Goal: Task Accomplishment & Management: Manage account settings

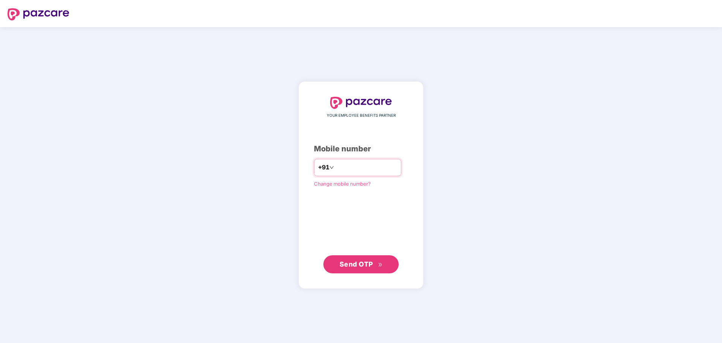
type input "**********"
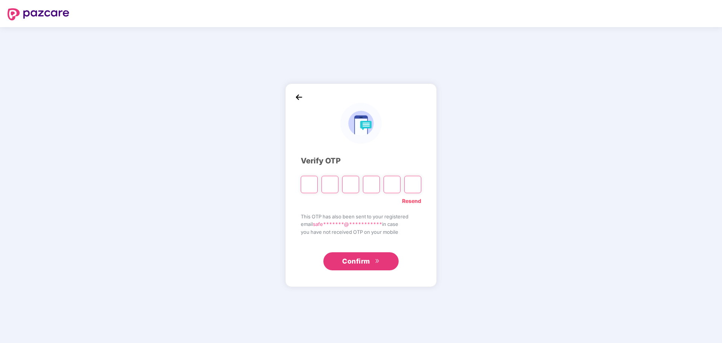
type input "*"
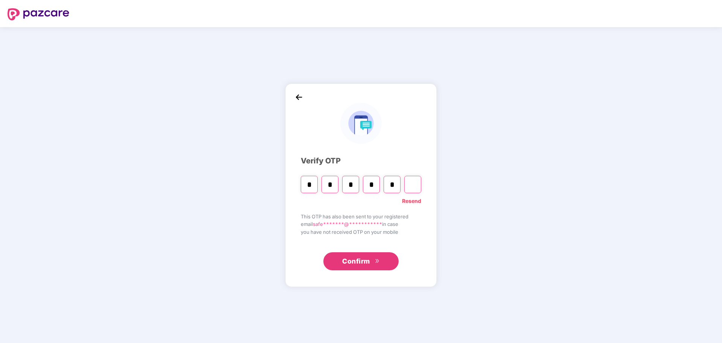
type input "*"
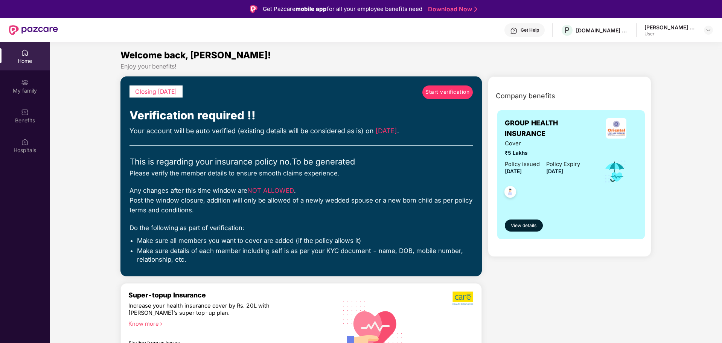
click at [698, 32] on div "Mohammed Safeeruddin Shazeb User" at bounding box center [678, 30] width 68 height 13
click at [706, 31] on img at bounding box center [708, 30] width 6 height 6
click at [653, 77] on div "[PERSON_NAME] Safeeruddin [PERSON_NAME]" at bounding box center [680, 75] width 71 height 21
click at [439, 94] on span "Start verification" at bounding box center [447, 92] width 44 height 8
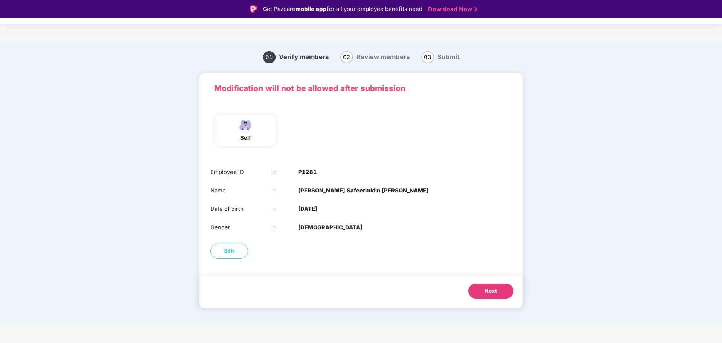
click at [485, 293] on span "Next" at bounding box center [491, 291] width 12 height 8
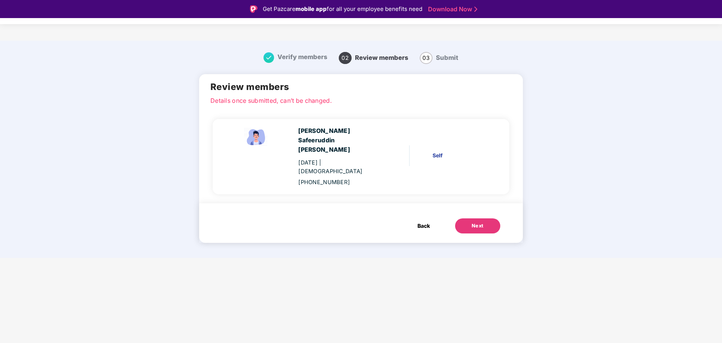
scroll to position [18, 0]
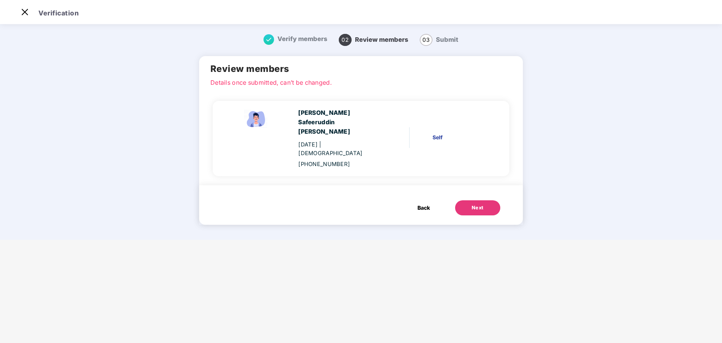
click at [465, 200] on button "Next" at bounding box center [477, 207] width 45 height 15
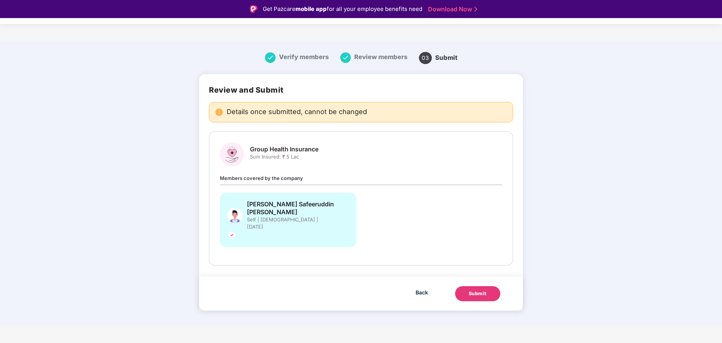
click at [489, 286] on button "Submit" at bounding box center [477, 293] width 45 height 15
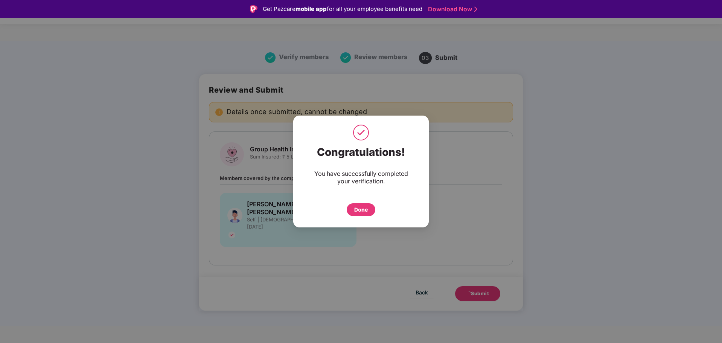
click at [364, 210] on div "Done" at bounding box center [361, 209] width 14 height 8
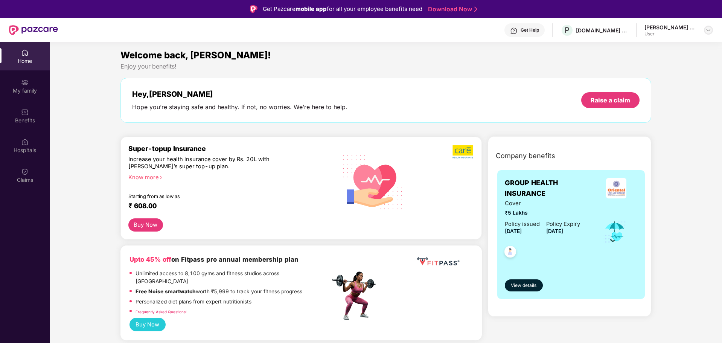
click at [707, 31] on img at bounding box center [708, 30] width 6 height 6
click at [593, 33] on div "[DOMAIN_NAME] PRIVATE LIMITED" at bounding box center [602, 30] width 53 height 7
click at [563, 59] on div "Welcome back, Mohammed!" at bounding box center [385, 55] width 531 height 14
click at [26, 178] on div "Claims" at bounding box center [25, 180] width 50 height 8
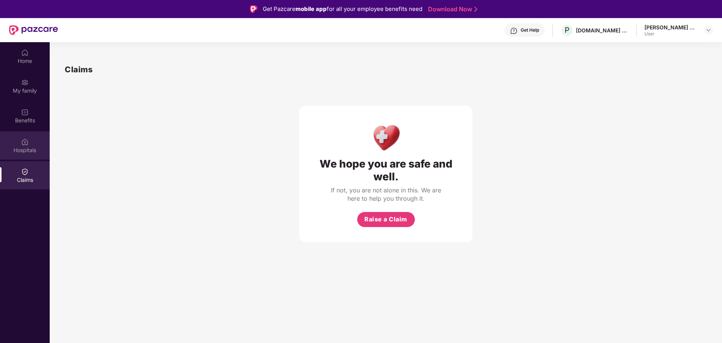
click at [27, 149] on div "Hospitals" at bounding box center [25, 150] width 50 height 8
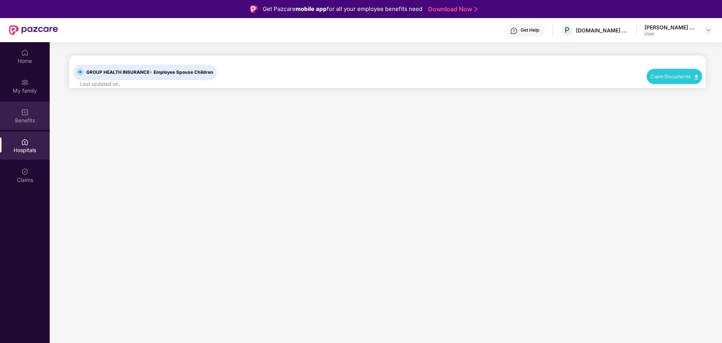
click at [28, 120] on div "Benefits" at bounding box center [25, 121] width 50 height 8
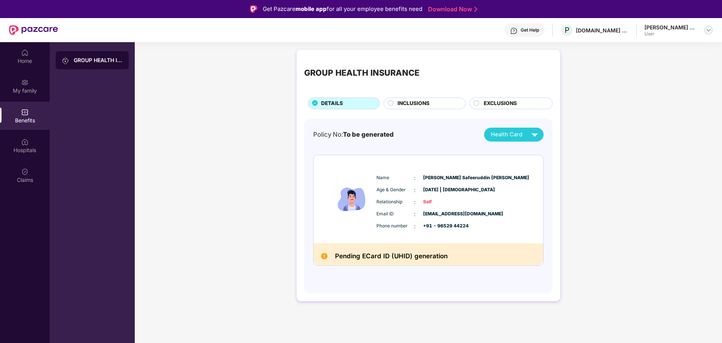
click at [707, 33] on img at bounding box center [708, 30] width 6 height 6
click at [632, 129] on div "GROUP HEALTH INSURANCE DETAILS INCLUSIONS EXCLUSIONS Policy No: To be generated…" at bounding box center [428, 179] width 587 height 266
click at [706, 31] on img at bounding box center [708, 30] width 6 height 6
drag, startPoint x: 647, startPoint y: 83, endPoint x: 663, endPoint y: 83, distance: 15.8
click at [663, 87] on div "User" at bounding box center [680, 90] width 71 height 6
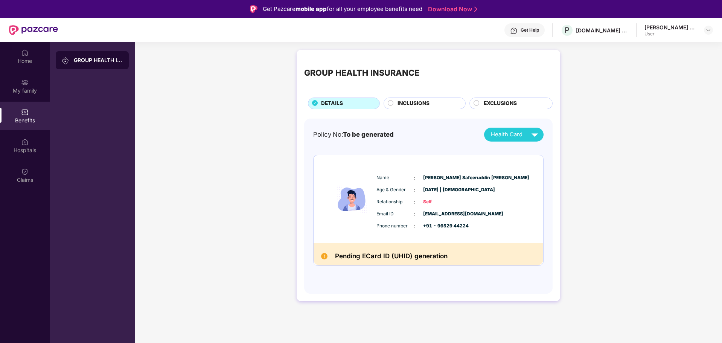
click at [659, 105] on div "GROUP HEALTH INSURANCE DETAILS INCLUSIONS EXCLUSIONS Policy No: To be generated…" at bounding box center [428, 179] width 587 height 266
click at [426, 103] on span "INCLUSIONS" at bounding box center [413, 103] width 32 height 8
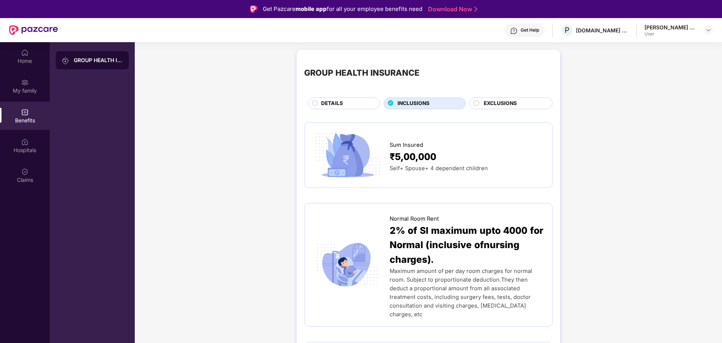
click at [359, 102] on div "DETAILS" at bounding box center [346, 103] width 58 height 9
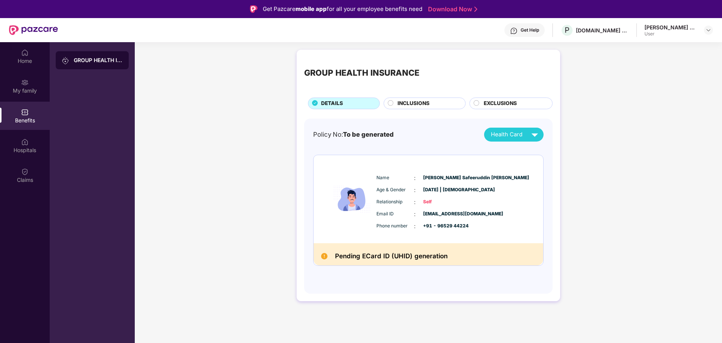
click at [32, 30] on img at bounding box center [33, 30] width 49 height 10
click at [229, 123] on div "GROUP HEALTH INSURANCE DETAILS INCLUSIONS EXCLUSIONS Policy No: To be generated…" at bounding box center [428, 179] width 587 height 266
click at [706, 29] on img at bounding box center [708, 30] width 6 height 6
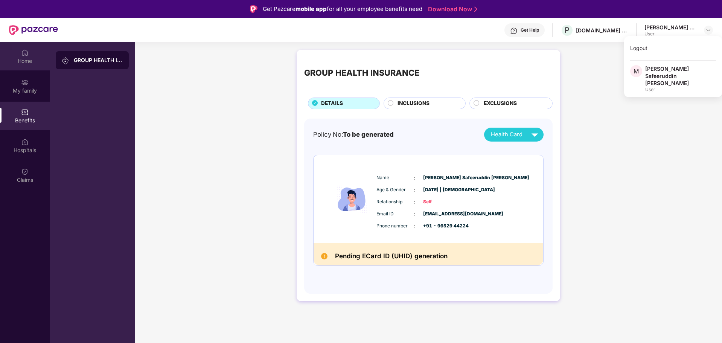
click at [15, 56] on div "Home" at bounding box center [25, 56] width 50 height 28
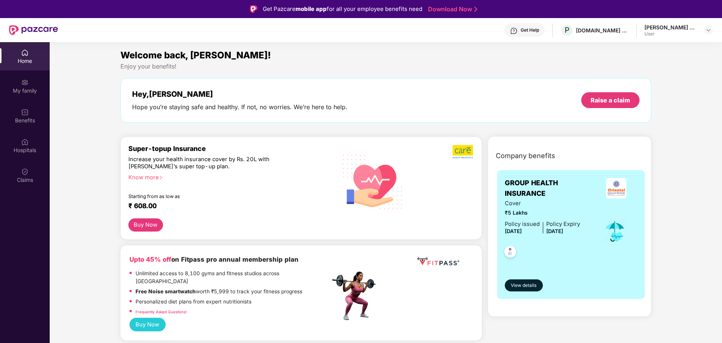
click at [703, 32] on div "[PERSON_NAME] [PERSON_NAME] User" at bounding box center [678, 30] width 68 height 13
click at [710, 29] on img at bounding box center [708, 30] width 6 height 6
click at [560, 65] on div "Enjoy your benefits!" at bounding box center [385, 66] width 531 height 8
click at [570, 32] on span "P" at bounding box center [566, 30] width 13 height 13
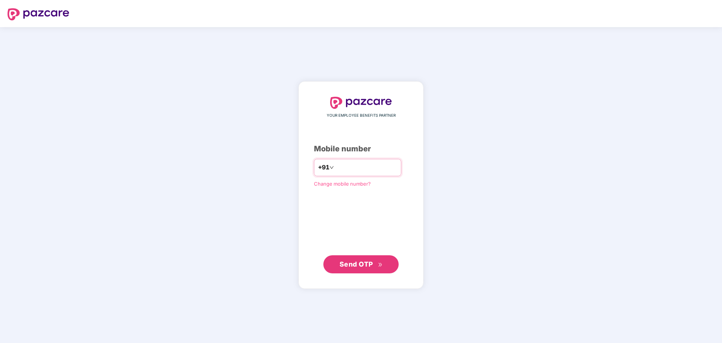
click at [356, 163] on input "number" at bounding box center [366, 167] width 62 height 12
click at [356, 165] on input "number" at bounding box center [366, 167] width 62 height 12
type input "**********"
click at [358, 273] on div "**********" at bounding box center [360, 185] width 125 height 208
click at [364, 266] on span "Send OTP" at bounding box center [355, 264] width 33 height 8
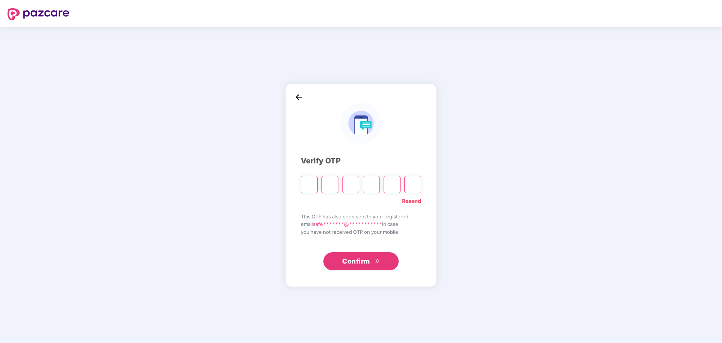
click at [308, 187] on input "Please enter verification code. Digit 1" at bounding box center [309, 184] width 17 height 17
paste input "*"
type input "*"
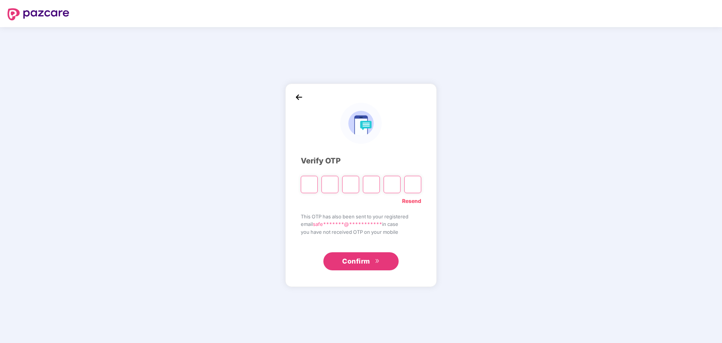
type input "*"
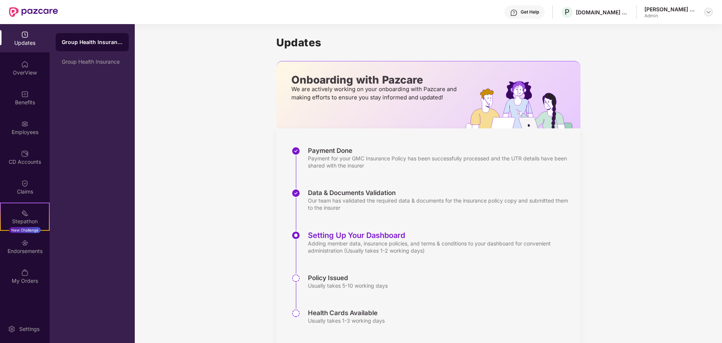
click at [710, 11] on img at bounding box center [708, 12] width 6 height 6
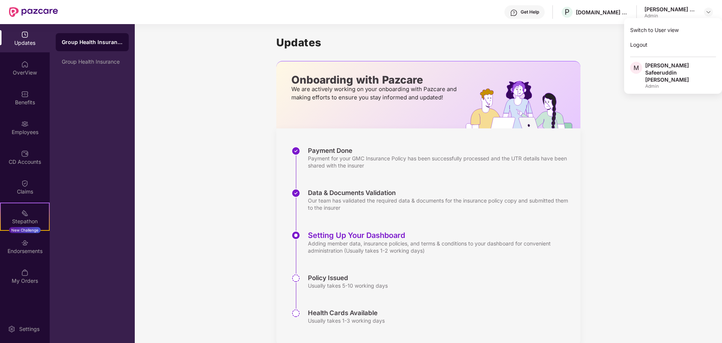
click at [653, 126] on div "Updates Onboarding with Pazcare We are actively working on your onboarding with…" at bounding box center [428, 191] width 587 height 334
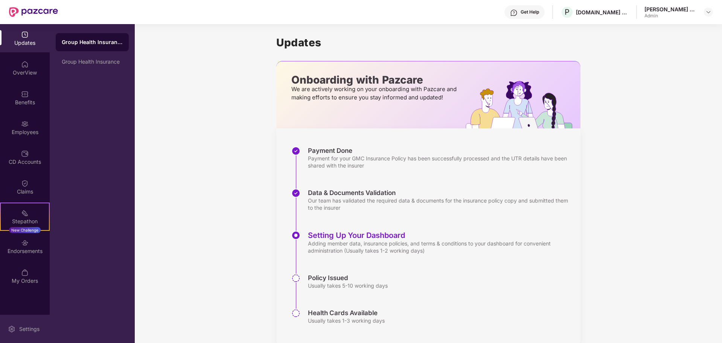
click at [17, 326] on div "Settings" at bounding box center [29, 329] width 25 height 8
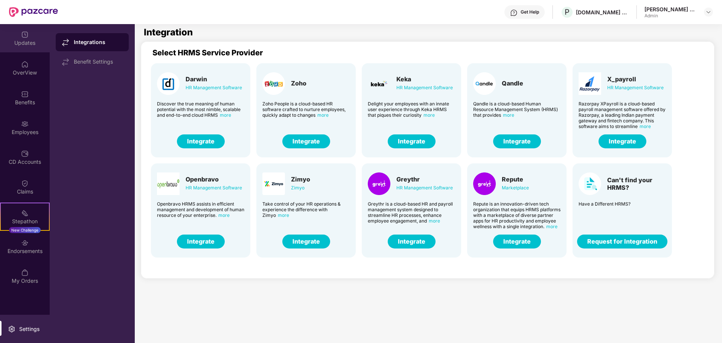
click at [29, 38] on div "Updates" at bounding box center [25, 38] width 50 height 28
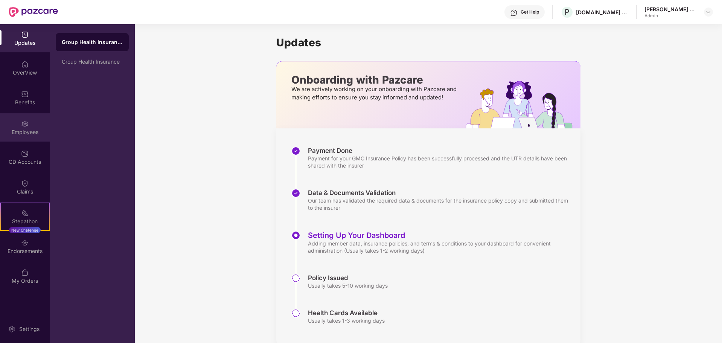
click at [16, 123] on div "Employees" at bounding box center [25, 127] width 50 height 28
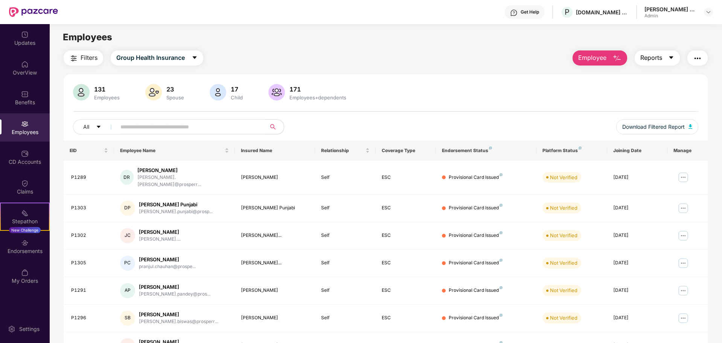
click at [662, 58] on button "Reports" at bounding box center [656, 57] width 45 height 15
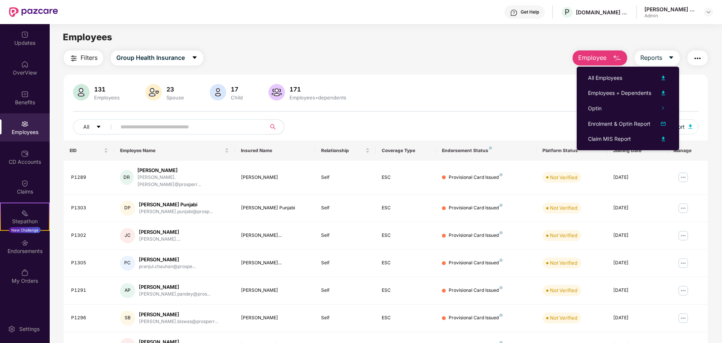
click at [468, 75] on div "131 Employees 23 Spouse 17 Child 171 Employees+dependents All Download Filtered…" at bounding box center [386, 272] width 644 height 394
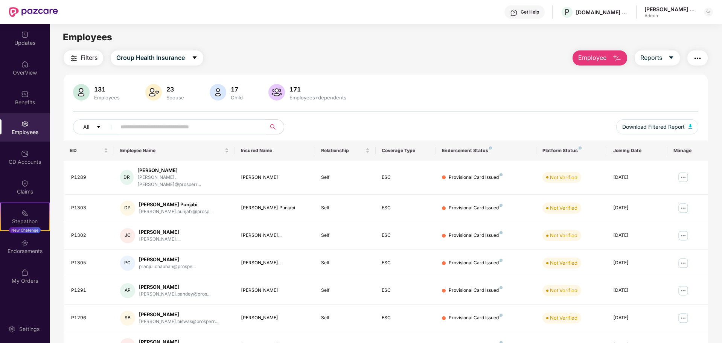
click at [158, 128] on input "text" at bounding box center [187, 126] width 135 height 11
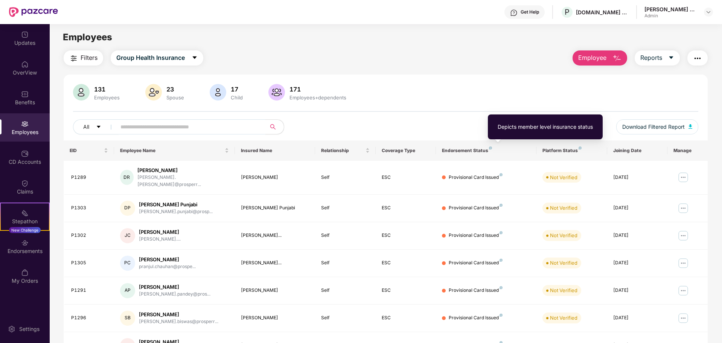
click at [490, 147] on img at bounding box center [490, 147] width 3 height 3
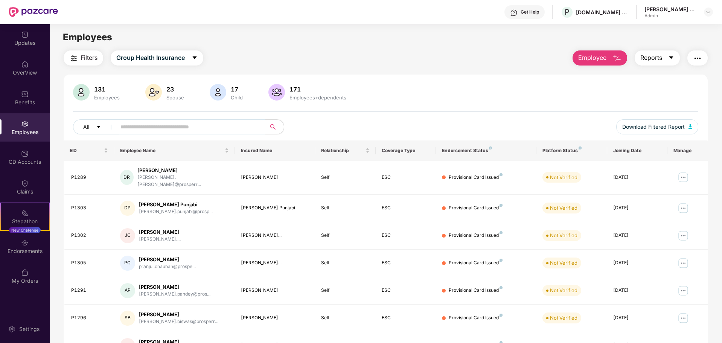
click at [657, 62] on span "Reports" at bounding box center [651, 57] width 22 height 9
click at [493, 51] on div "Filters Group Health Insurance Employee Reports" at bounding box center [386, 57] width 644 height 15
click at [656, 56] on span "Reports" at bounding box center [651, 57] width 22 height 9
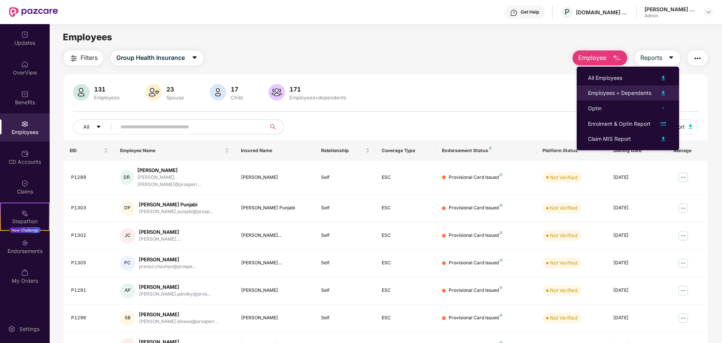
click at [630, 90] on div "Employees + Dependents" at bounding box center [619, 93] width 63 height 8
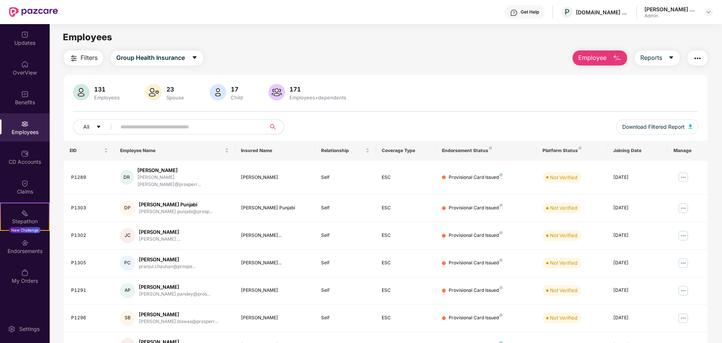
click at [611, 54] on button "Employee" at bounding box center [599, 57] width 55 height 15
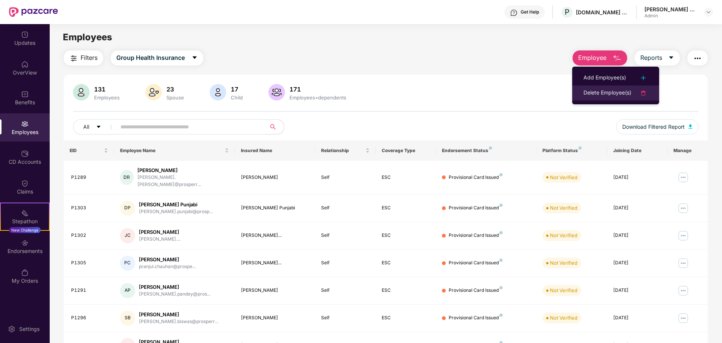
click at [610, 90] on div "Delete Employee(s)" at bounding box center [607, 92] width 48 height 9
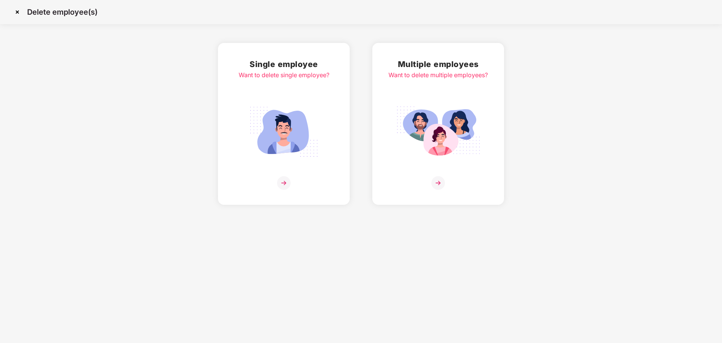
click at [412, 164] on div "Multiple employees Want to delete multiple employees?" at bounding box center [437, 124] width 99 height 132
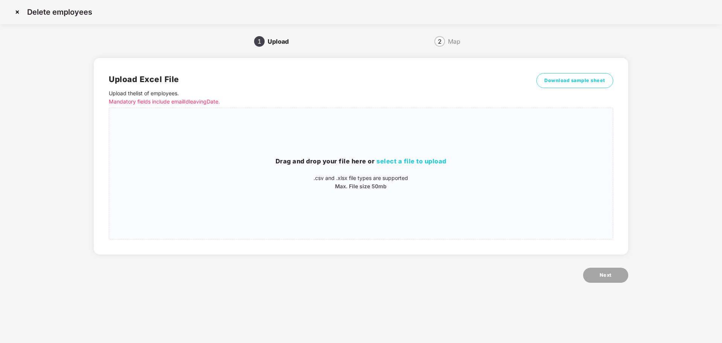
click at [16, 12] on img at bounding box center [17, 12] width 12 height 12
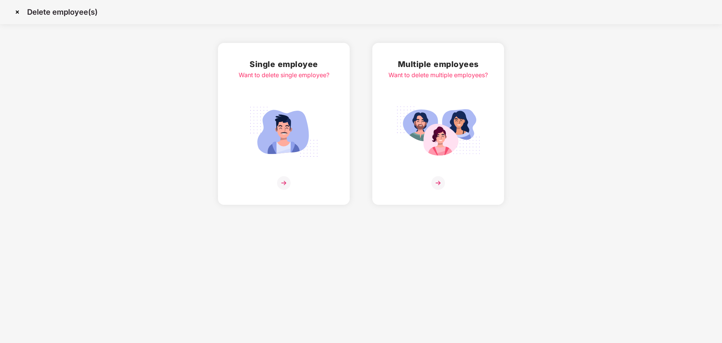
click at [233, 99] on div "Single employee Want to delete single employee?" at bounding box center [284, 124] width 132 height 162
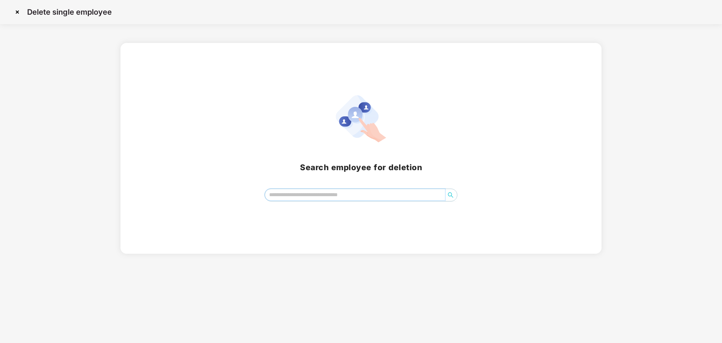
click at [301, 193] on input "search" at bounding box center [355, 194] width 180 height 11
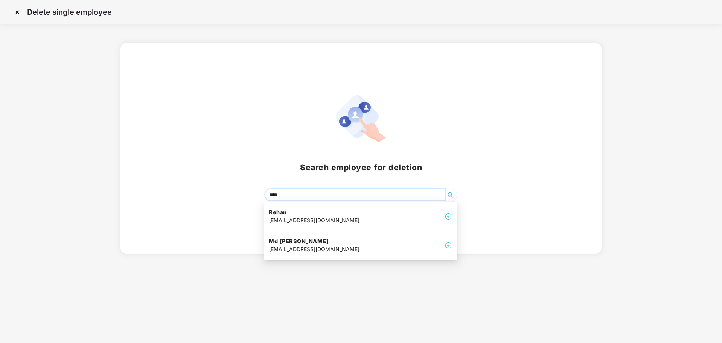
type input "*****"
click at [309, 213] on h4 "Rehan" at bounding box center [314, 212] width 91 height 8
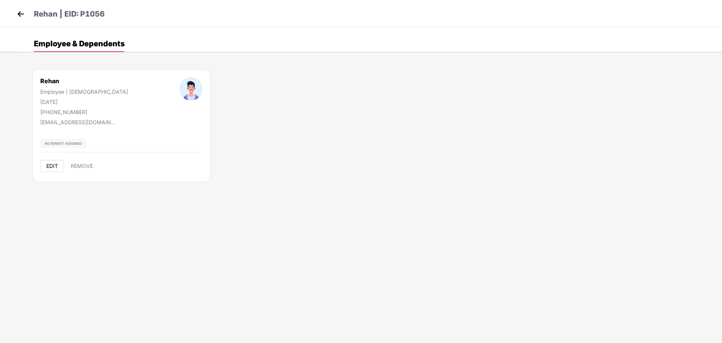
click at [50, 168] on span "EDIT" at bounding box center [52, 166] width 12 height 6
select select "****"
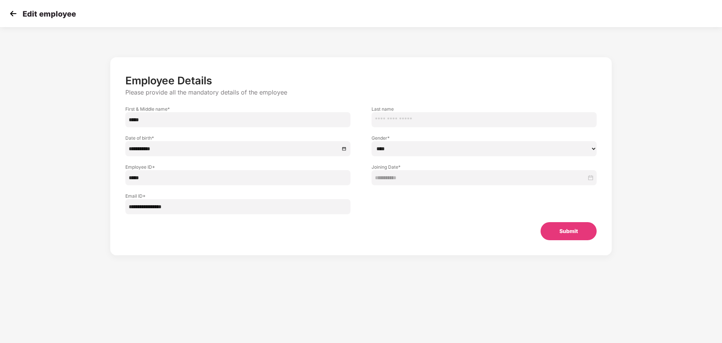
click at [10, 9] on img at bounding box center [13, 13] width 11 height 11
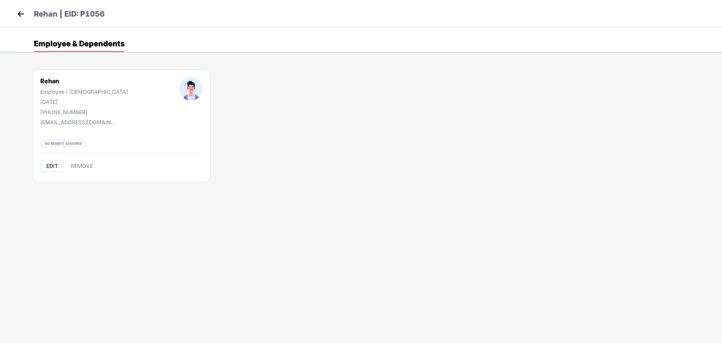
click at [56, 168] on span "EDIT" at bounding box center [52, 166] width 12 height 6
select select "****"
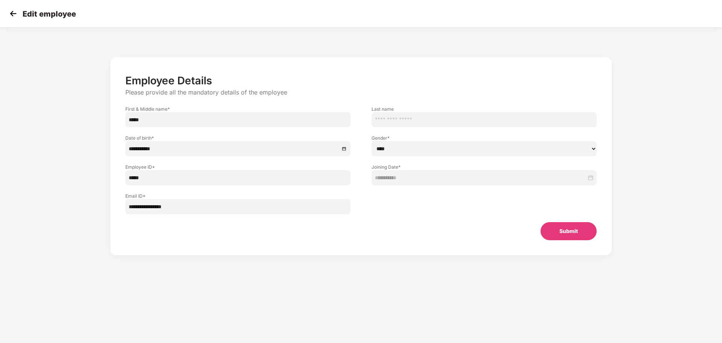
click at [15, 13] on img at bounding box center [13, 13] width 11 height 11
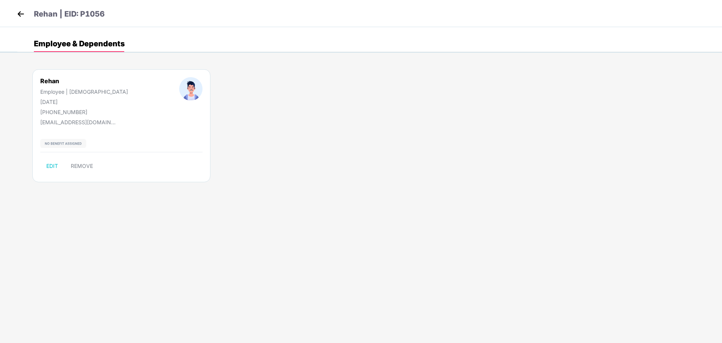
click at [25, 17] on img at bounding box center [20, 13] width 11 height 11
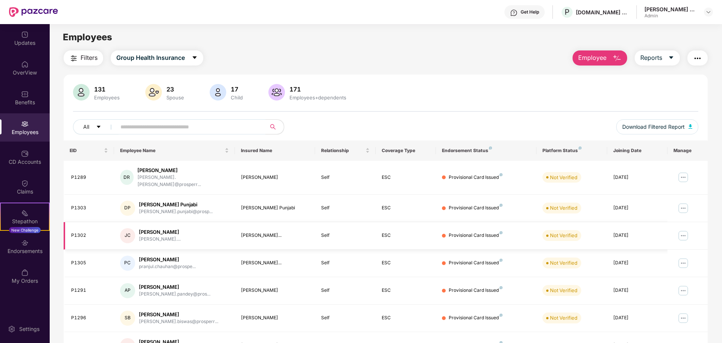
click at [684, 230] on img at bounding box center [683, 236] width 12 height 12
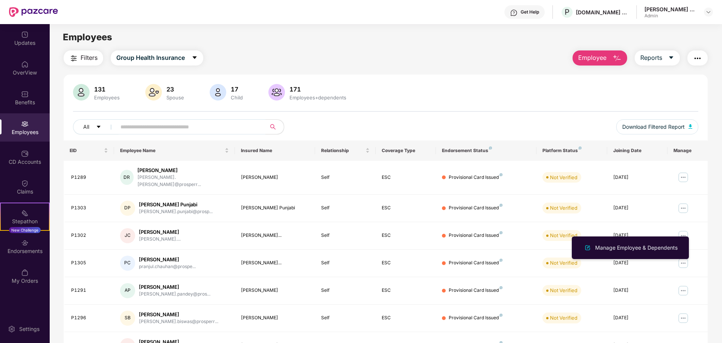
click at [515, 108] on div "131 Employees 23 Spouse 17 Child 171 Employees+dependents All Download Filtered…" at bounding box center [386, 112] width 644 height 56
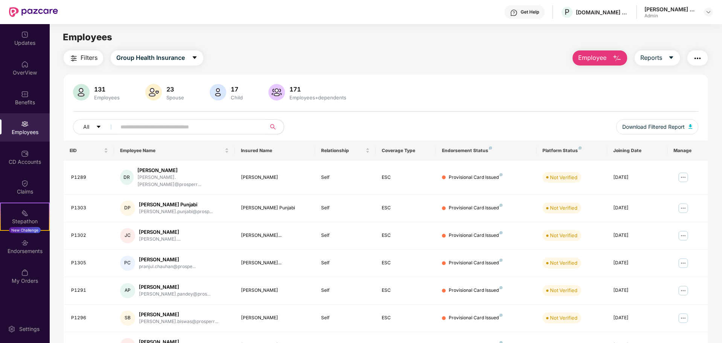
click at [135, 125] on input "text" at bounding box center [187, 126] width 135 height 11
type input "*****"
click at [226, 132] on input "text" at bounding box center [187, 126] width 135 height 11
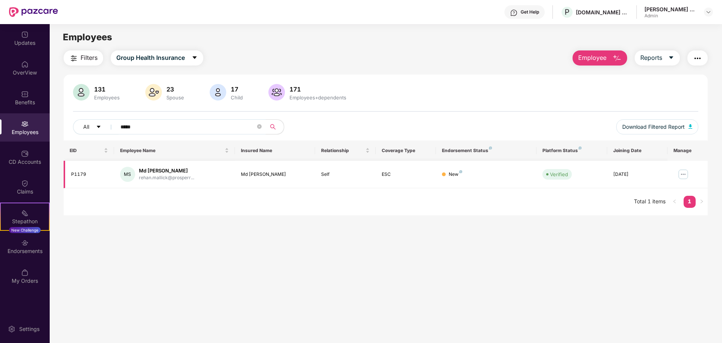
type input "*****"
click at [151, 169] on div "Md [PERSON_NAME]" at bounding box center [166, 170] width 55 height 7
click at [152, 178] on div "rehan.mallick@prosperr..." at bounding box center [166, 177] width 55 height 7
click at [683, 178] on img at bounding box center [683, 174] width 12 height 12
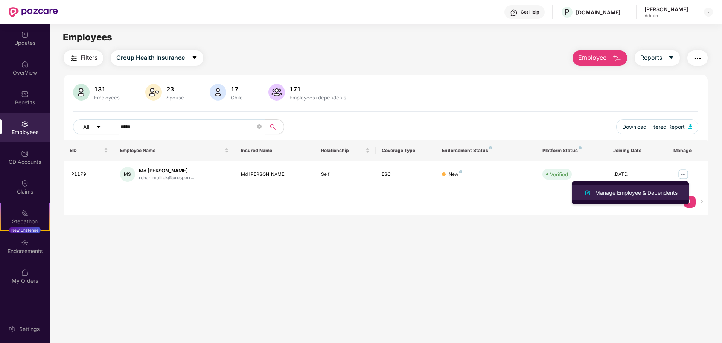
click at [631, 193] on div "Manage Employee & Dependents" at bounding box center [635, 193] width 85 height 8
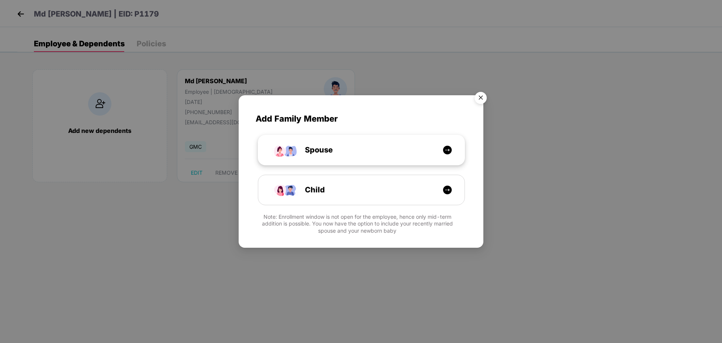
click at [367, 148] on div "Spouse" at bounding box center [365, 150] width 155 height 12
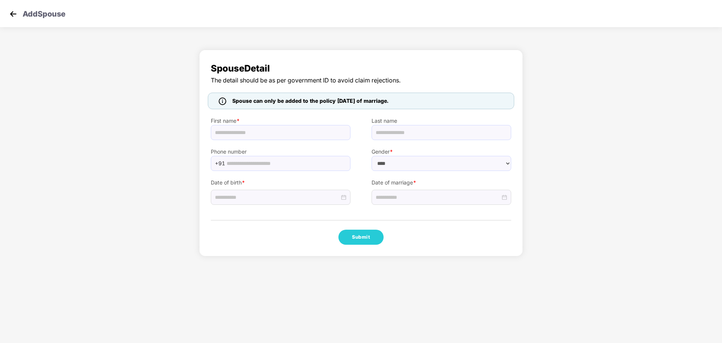
select select "******"
click at [7, 15] on div "Add Spouse" at bounding box center [361, 13] width 722 height 27
click at [12, 15] on img at bounding box center [13, 13] width 11 height 11
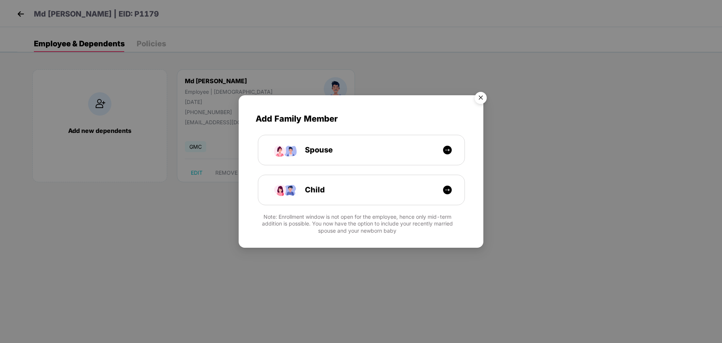
click at [483, 100] on img "Close" at bounding box center [480, 98] width 21 height 21
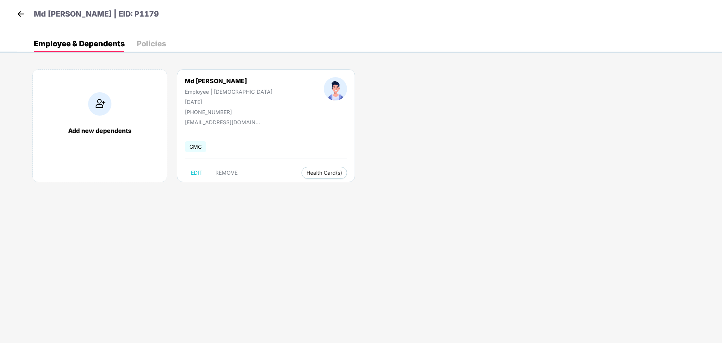
click at [148, 44] on div "Policies" at bounding box center [151, 44] width 29 height 8
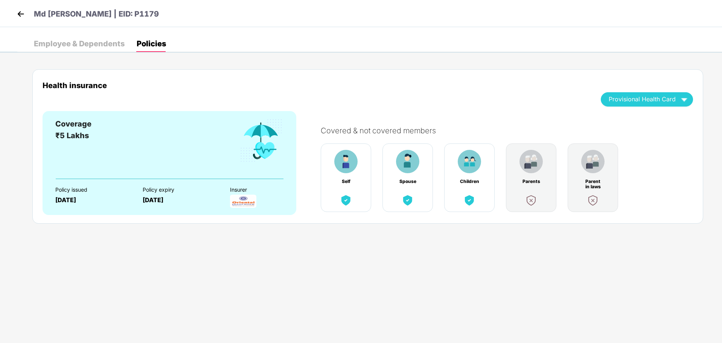
click at [23, 15] on img at bounding box center [20, 13] width 11 height 11
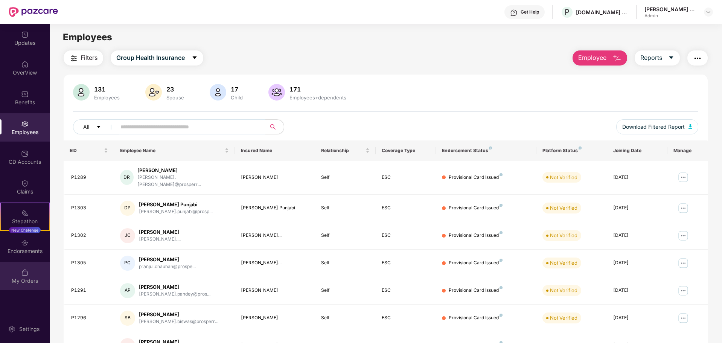
click at [17, 276] on div "My Orders" at bounding box center [25, 276] width 50 height 28
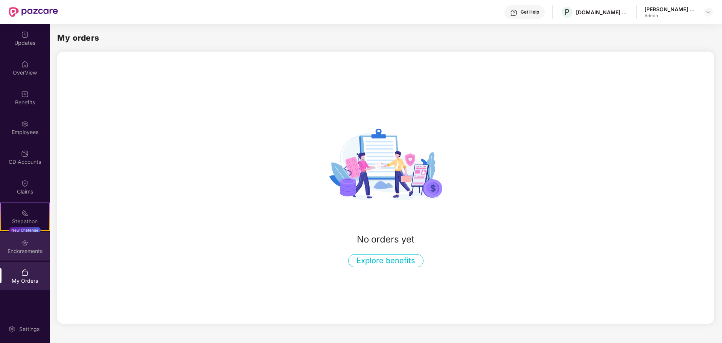
click at [18, 254] on div "Endorsements" at bounding box center [25, 251] width 50 height 8
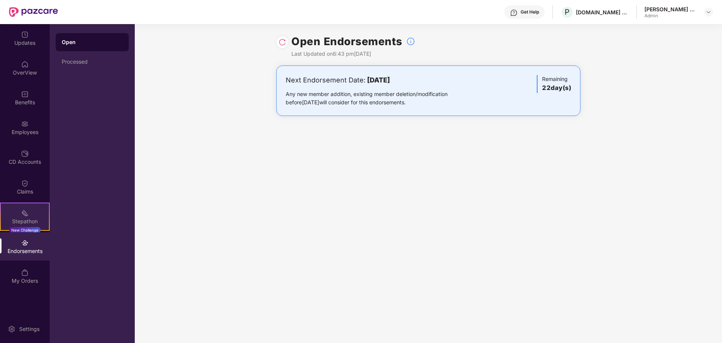
click at [15, 219] on div "Stepathon" at bounding box center [25, 222] width 48 height 8
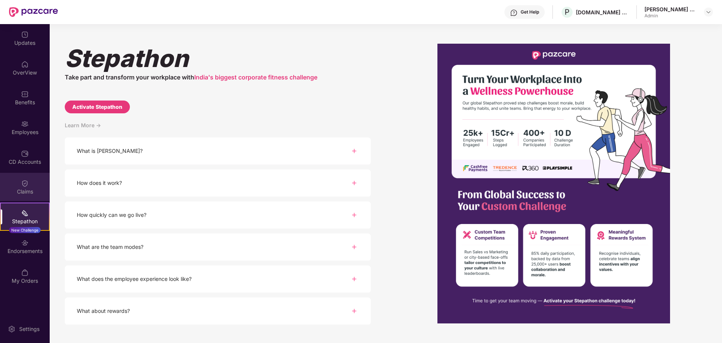
click at [27, 183] on img at bounding box center [25, 184] width 8 height 8
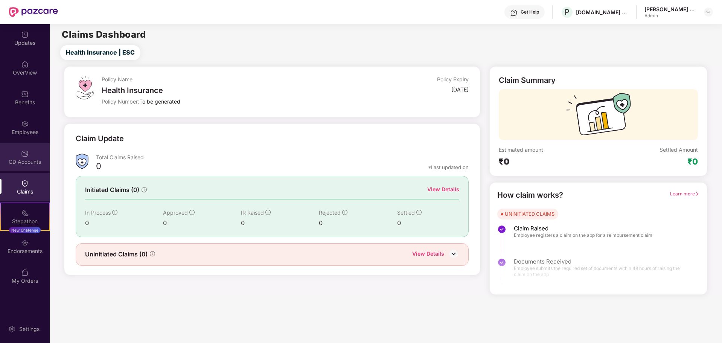
click at [21, 155] on img at bounding box center [25, 154] width 8 height 8
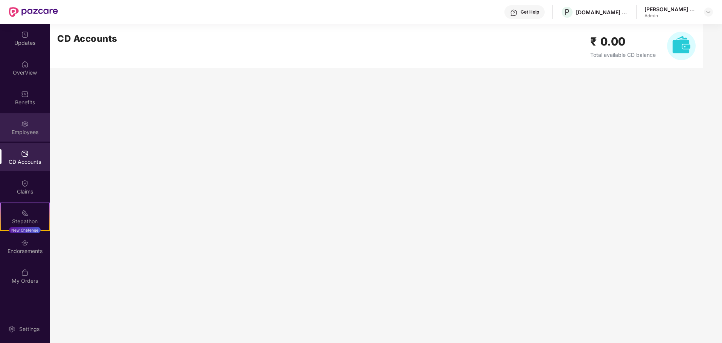
click at [29, 131] on div "Employees" at bounding box center [25, 132] width 50 height 8
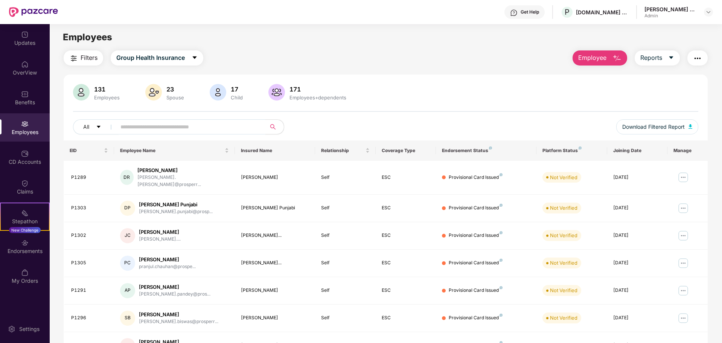
click at [395, 71] on div "Filters Group Health Insurance Employee Reports 131 Employees 23 Spouse 17 Chil…" at bounding box center [386, 259] width 644 height 418
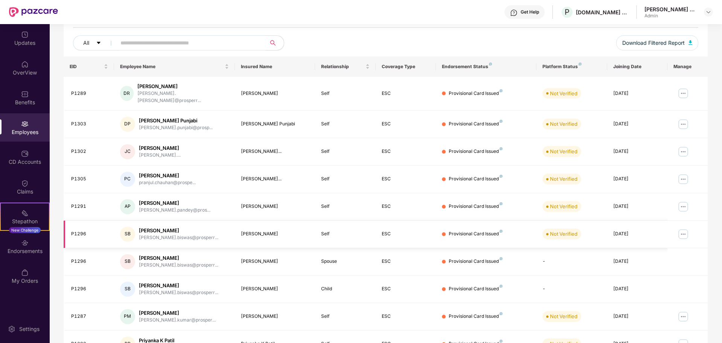
scroll to position [120, 0]
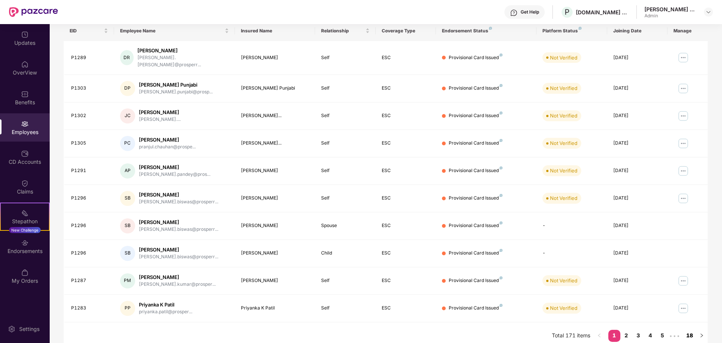
click at [691, 333] on link "18" at bounding box center [689, 335] width 12 height 11
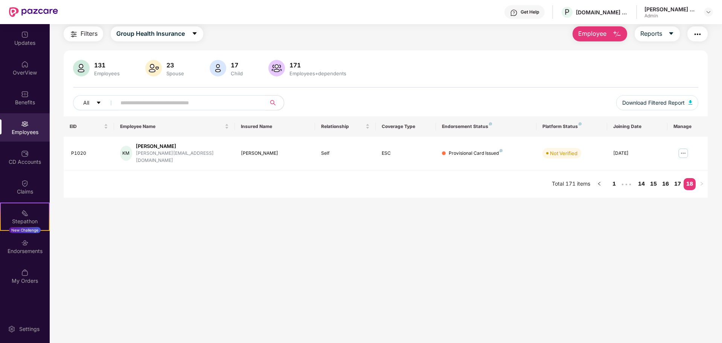
scroll to position [24, 0]
click at [665, 178] on link "16" at bounding box center [665, 183] width 12 height 11
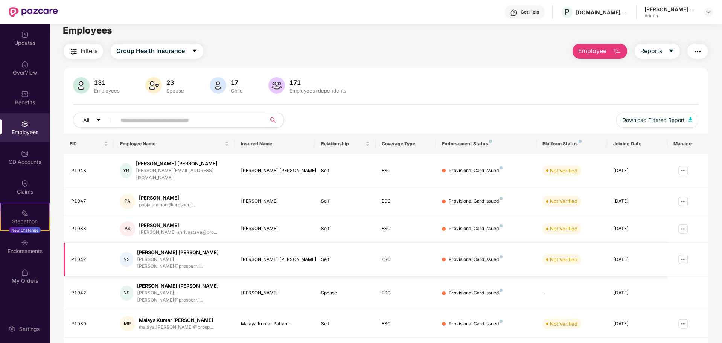
scroll to position [0, 0]
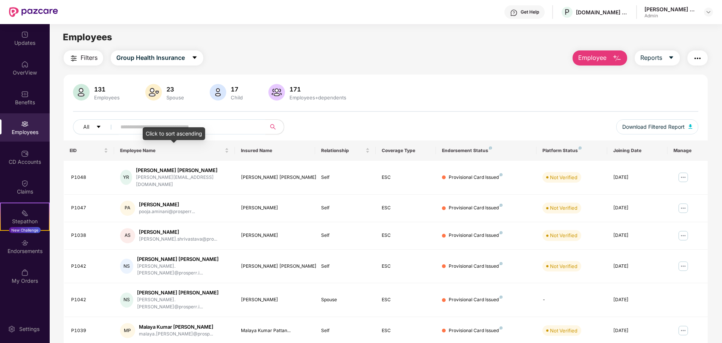
click at [169, 128] on div "Click to sort ascending" at bounding box center [174, 133] width 62 height 13
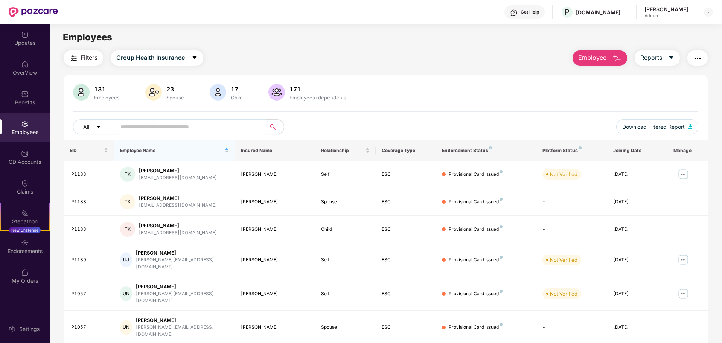
click at [183, 125] on input "text" at bounding box center [187, 126] width 135 height 11
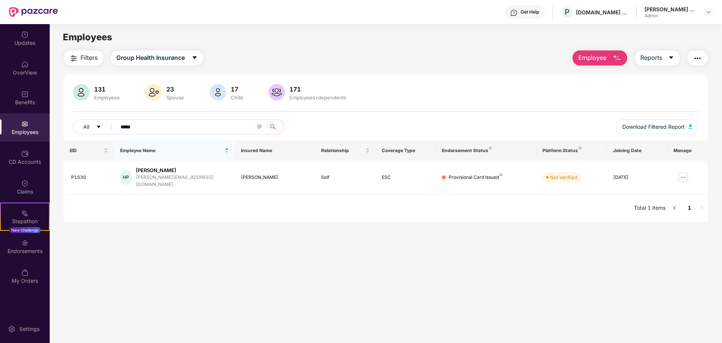
type input "******"
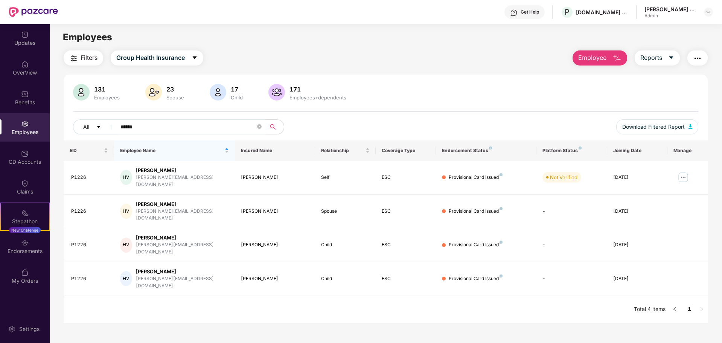
click at [134, 129] on input "******" at bounding box center [187, 126] width 135 height 11
click at [258, 124] on icon "close-circle" at bounding box center [259, 126] width 5 height 5
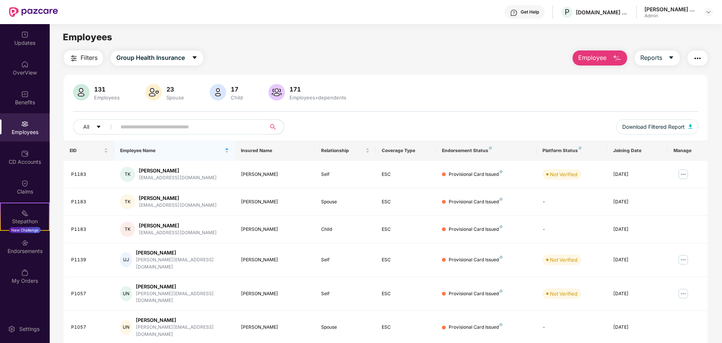
click at [157, 124] on input "text" at bounding box center [187, 126] width 135 height 11
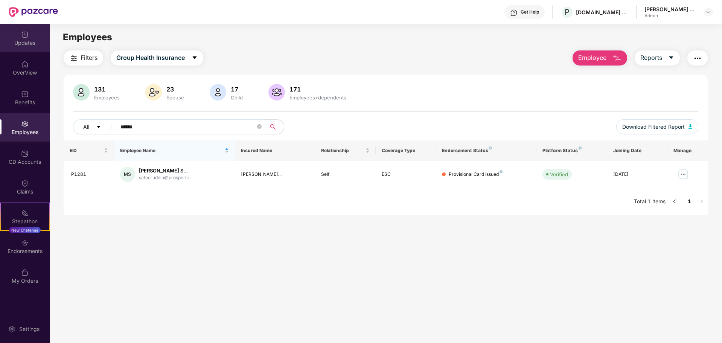
type input "******"
click at [25, 36] on img at bounding box center [25, 35] width 8 height 8
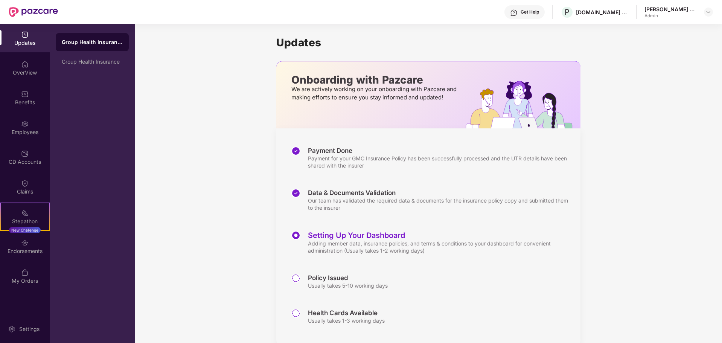
scroll to position [15, 0]
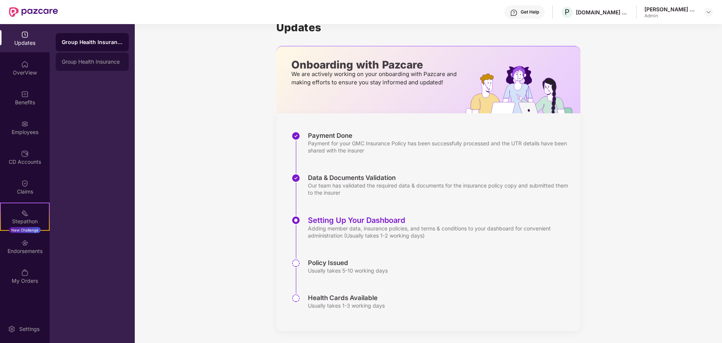
click at [104, 65] on div "Group Health Insurance" at bounding box center [92, 62] width 73 height 18
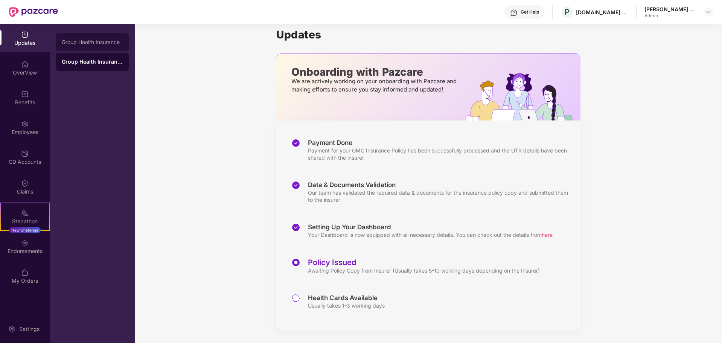
click at [103, 47] on div "Group Health Insurance" at bounding box center [92, 42] width 73 height 18
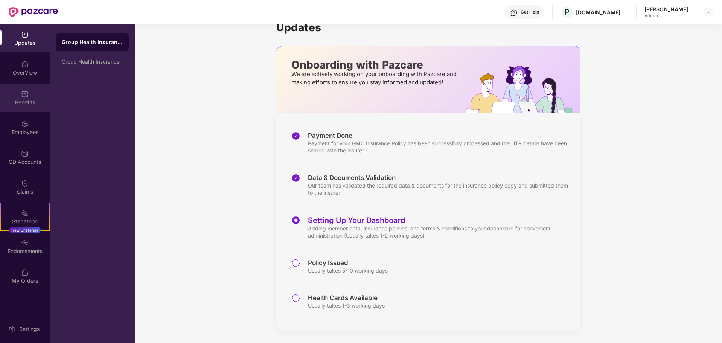
click at [31, 99] on div "Benefits" at bounding box center [25, 103] width 50 height 8
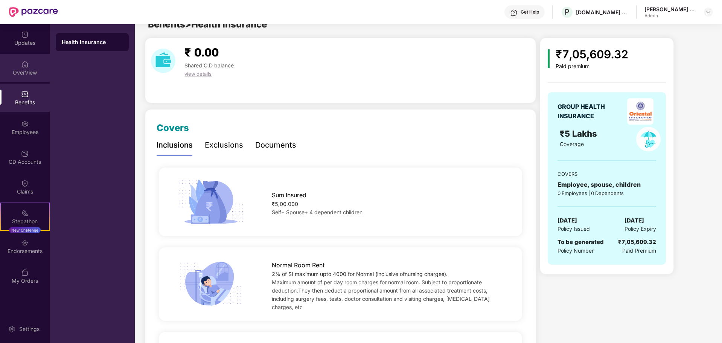
scroll to position [0, 0]
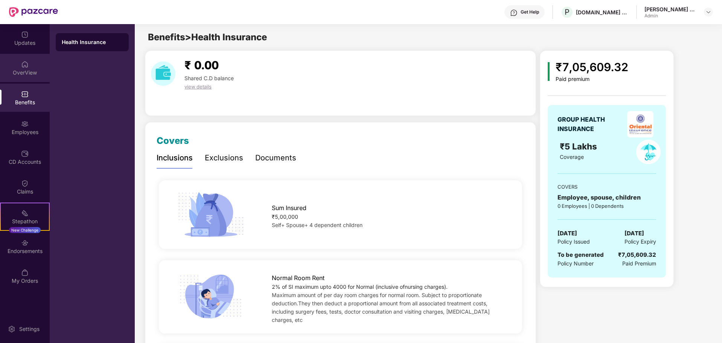
click at [29, 78] on div "OverView" at bounding box center [25, 68] width 50 height 28
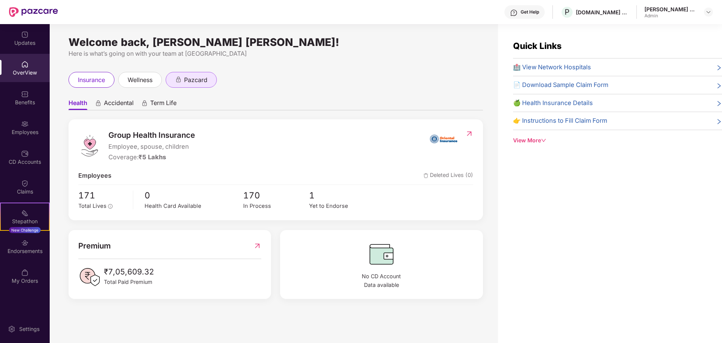
click at [192, 77] on span "pazcard" at bounding box center [195, 79] width 23 height 9
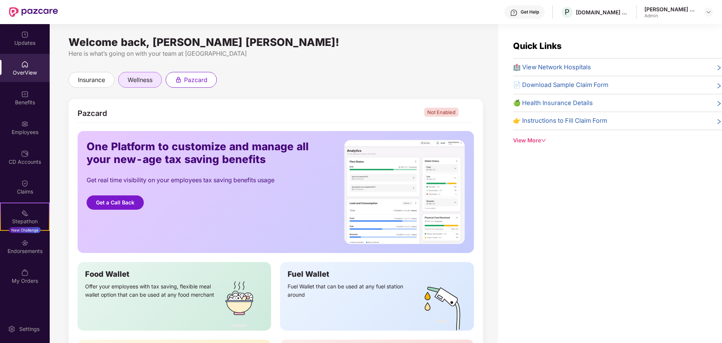
click at [141, 77] on span "wellness" at bounding box center [140, 79] width 25 height 9
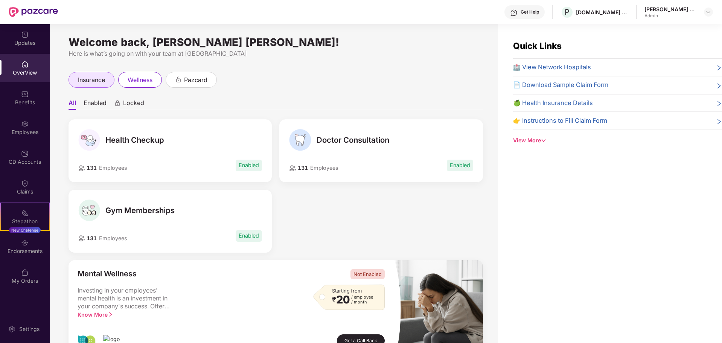
click at [87, 78] on span "insurance" at bounding box center [91, 79] width 27 height 9
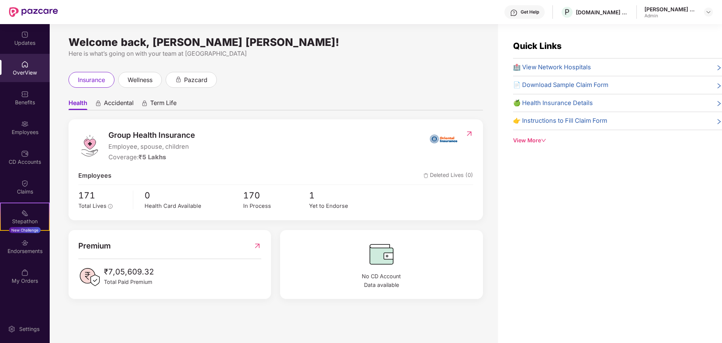
click at [116, 103] on span "Accidental" at bounding box center [119, 104] width 30 height 11
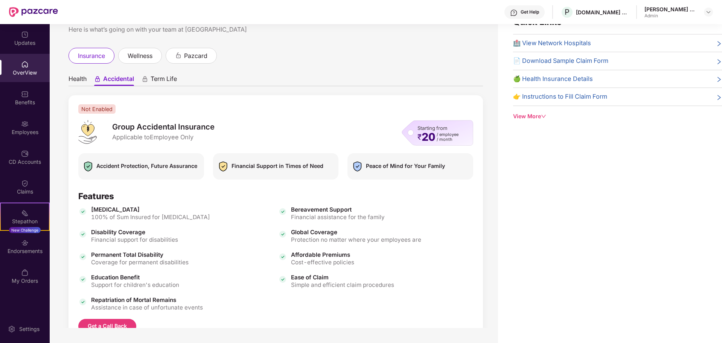
click at [155, 77] on span "Term Life" at bounding box center [164, 80] width 26 height 11
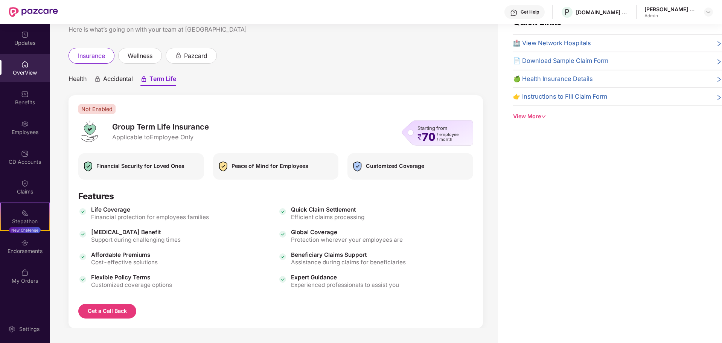
click at [77, 79] on span "Health" at bounding box center [77, 80] width 18 height 11
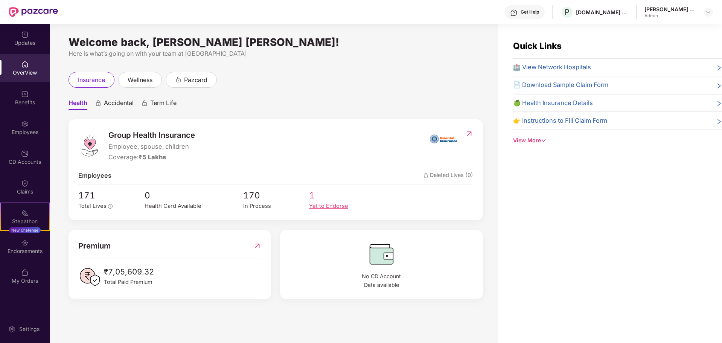
click at [326, 205] on div "Yet to Endorse" at bounding box center [342, 206] width 66 height 9
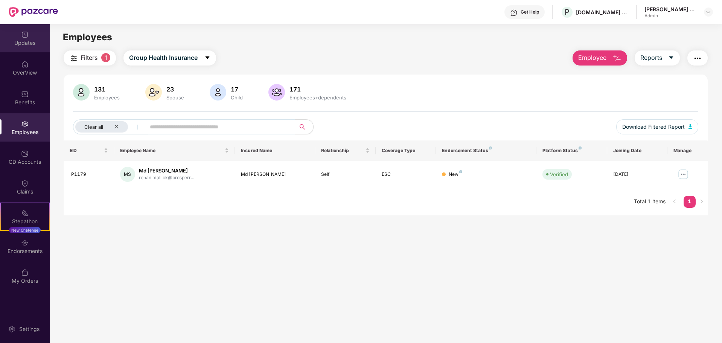
click at [27, 36] on img at bounding box center [25, 35] width 8 height 8
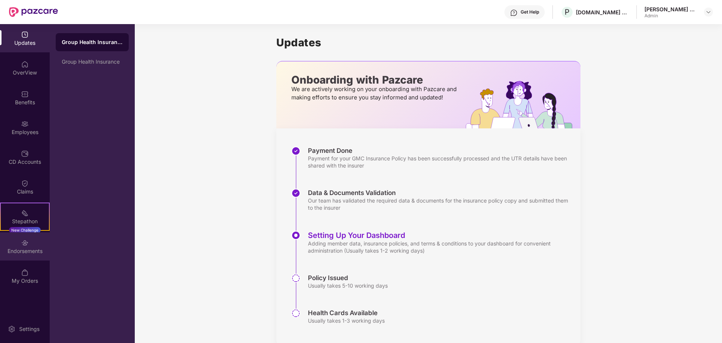
click at [29, 258] on div "Endorsements" at bounding box center [25, 246] width 50 height 28
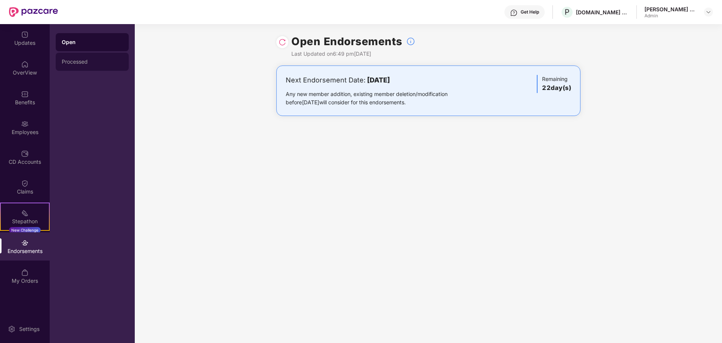
click at [90, 61] on div "Processed" at bounding box center [92, 62] width 61 height 6
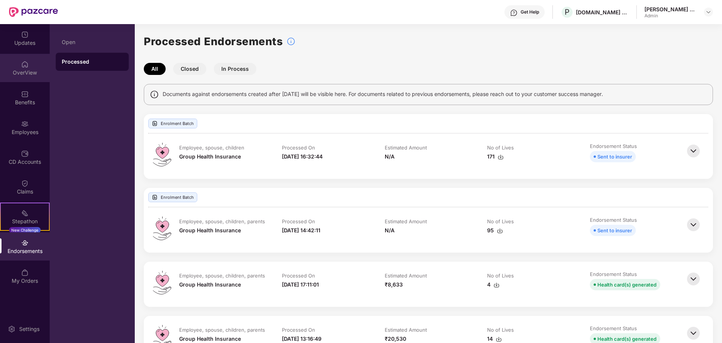
click at [34, 64] on div "OverView" at bounding box center [25, 68] width 50 height 28
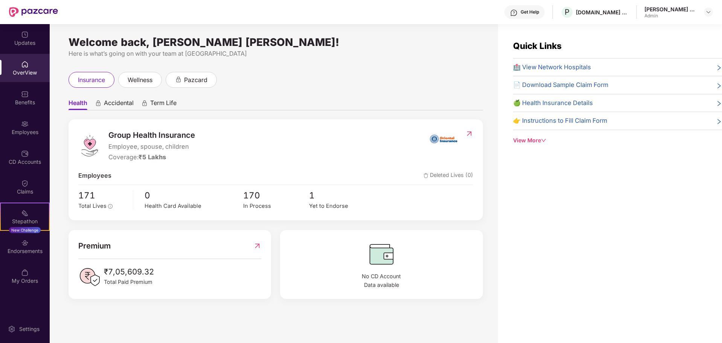
click at [467, 131] on img at bounding box center [469, 134] width 8 height 8
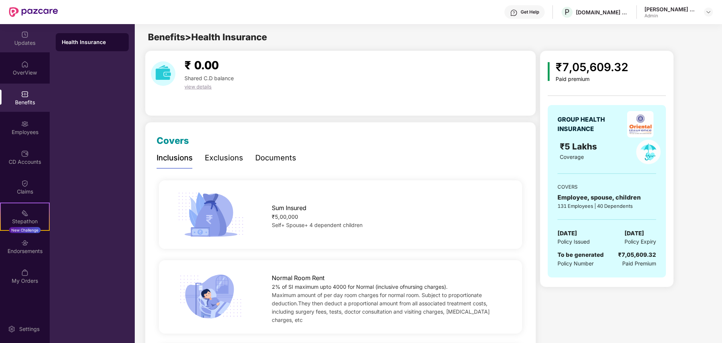
click at [27, 40] on div "Updates" at bounding box center [25, 43] width 50 height 8
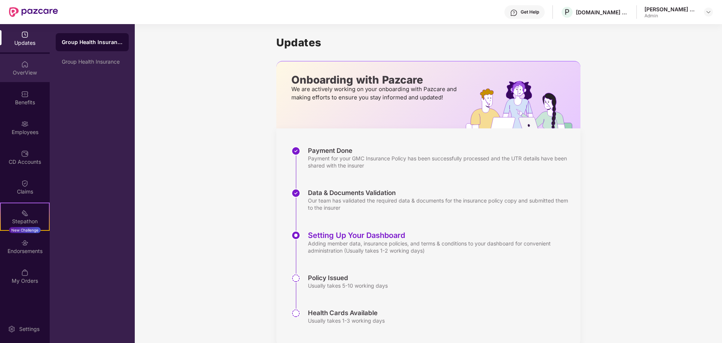
click at [26, 59] on div "OverView" at bounding box center [25, 68] width 50 height 28
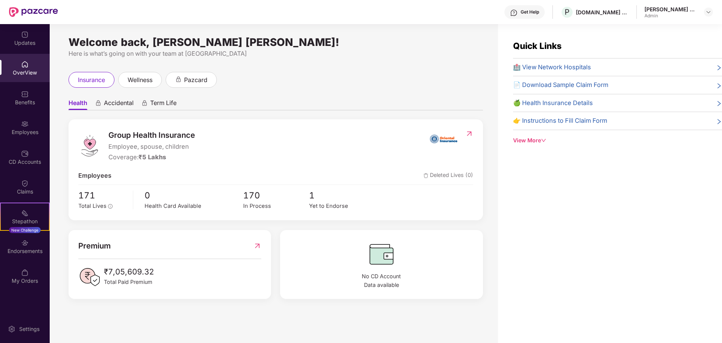
click at [253, 245] on img at bounding box center [257, 246] width 8 height 12
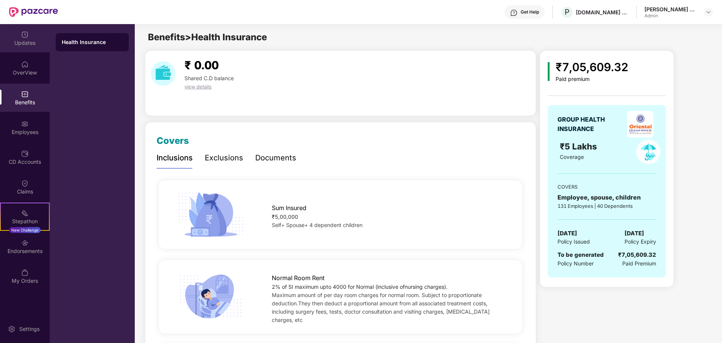
click at [30, 41] on div "Updates" at bounding box center [25, 43] width 50 height 8
